Goal: Information Seeking & Learning: Learn about a topic

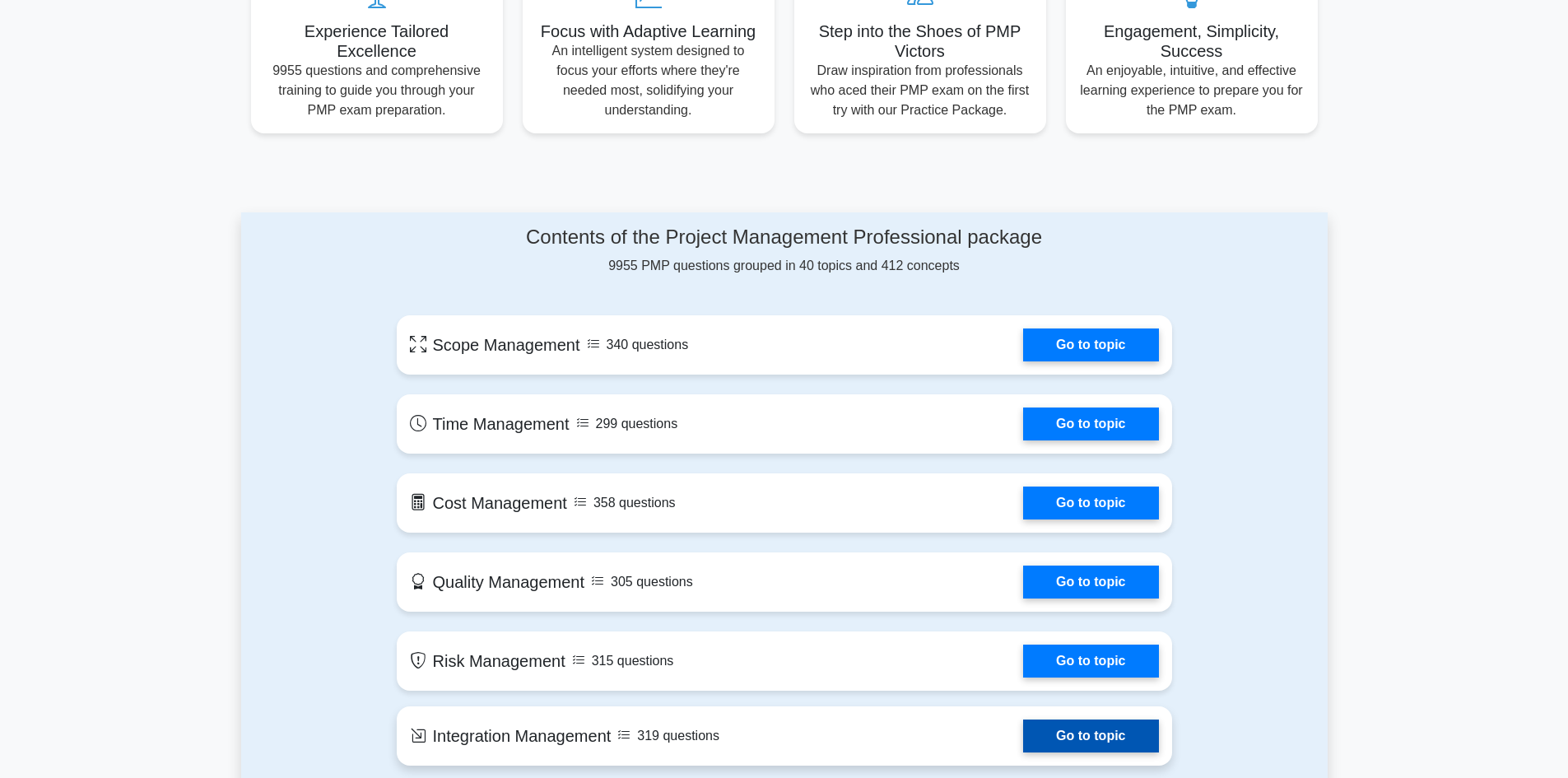
scroll to position [576, 0]
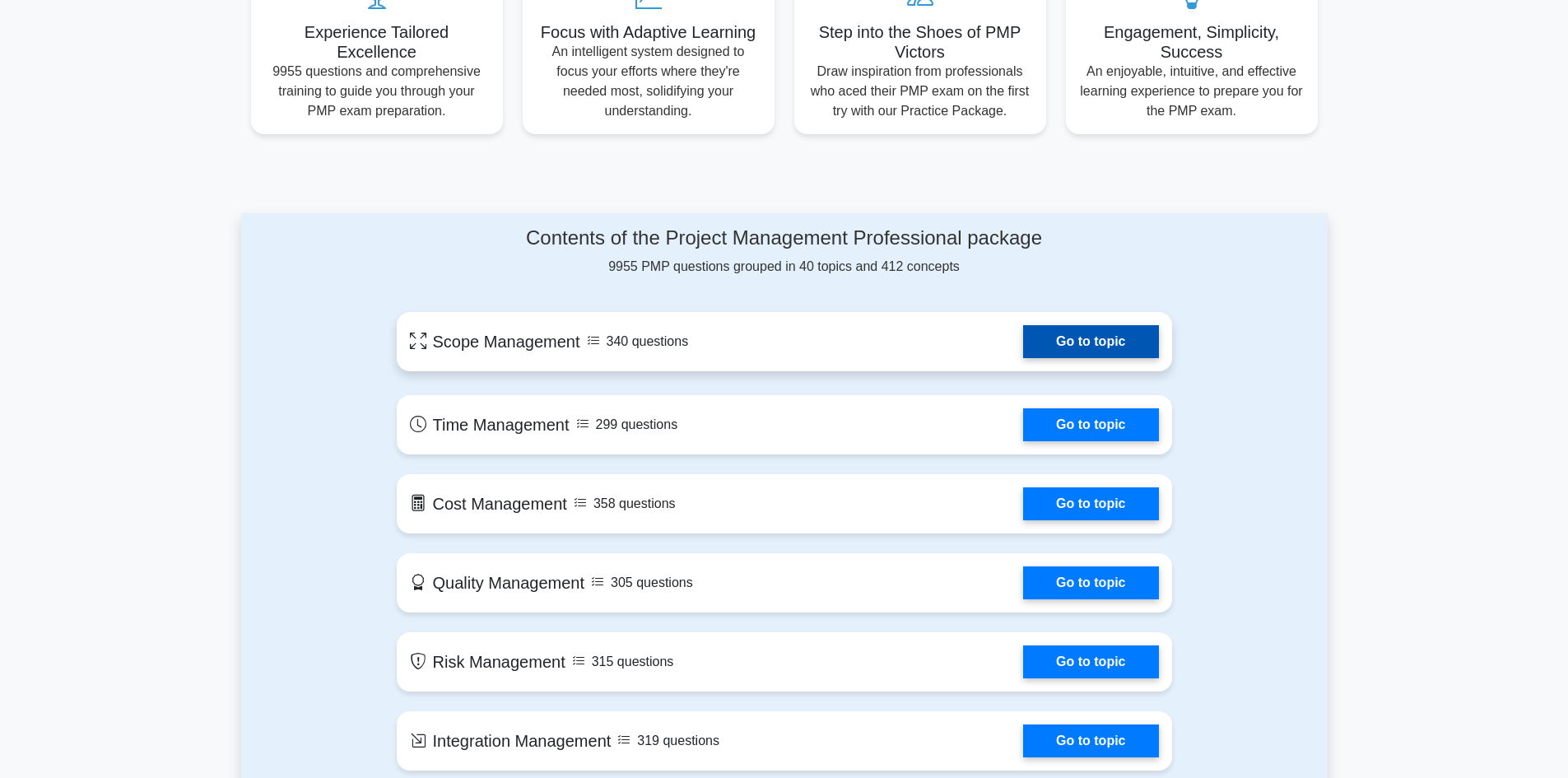
click at [1069, 339] on link "Go to topic" at bounding box center [1091, 341] width 135 height 33
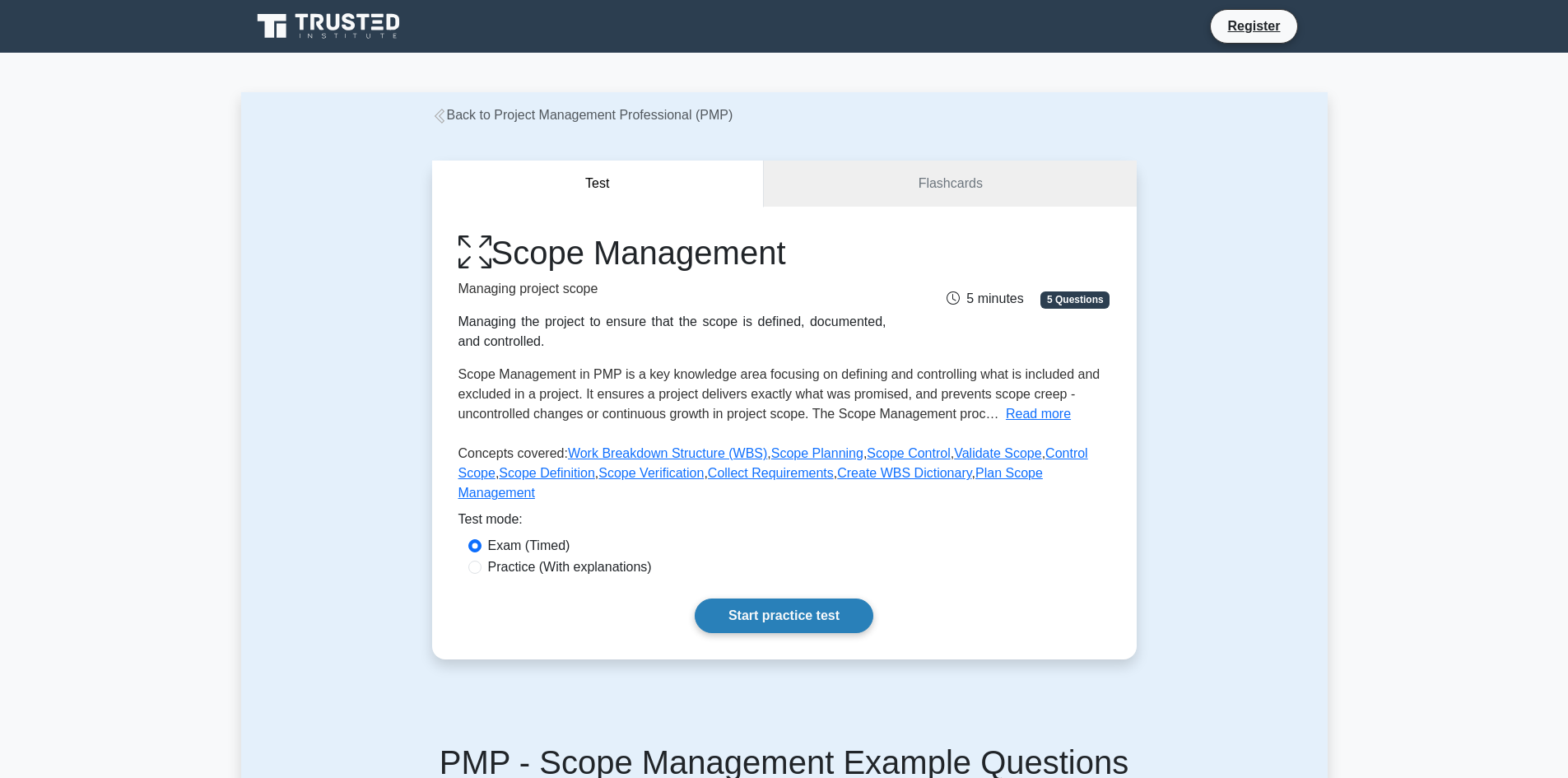
click at [804, 598] on link "Start practice test" at bounding box center [784, 615] width 178 height 35
